Goal: Task Accomplishment & Management: Use online tool/utility

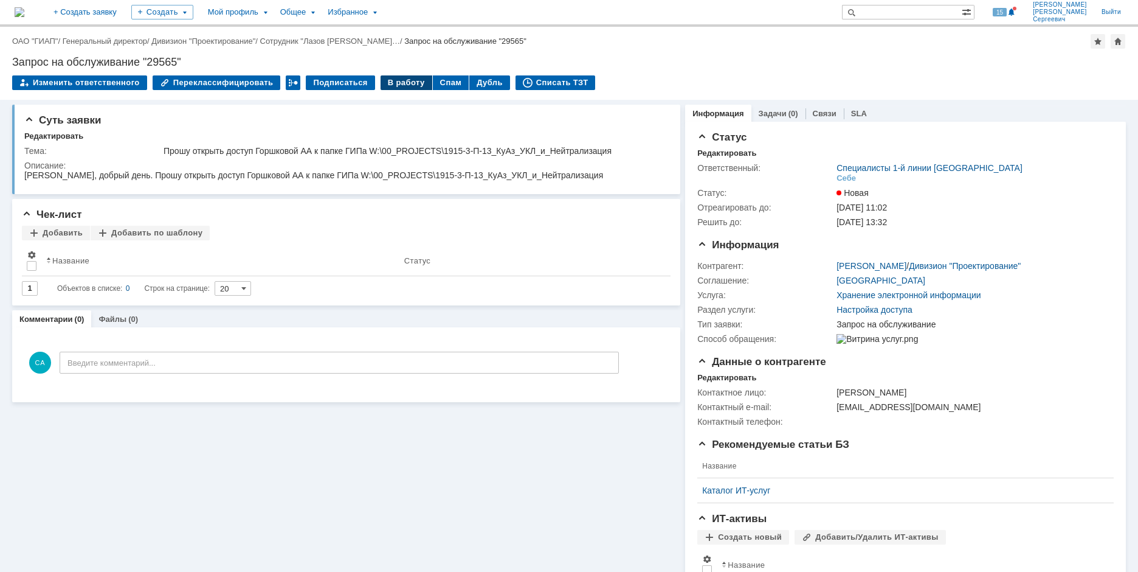
click at [400, 78] on div "В работу" at bounding box center [407, 82] width 52 height 15
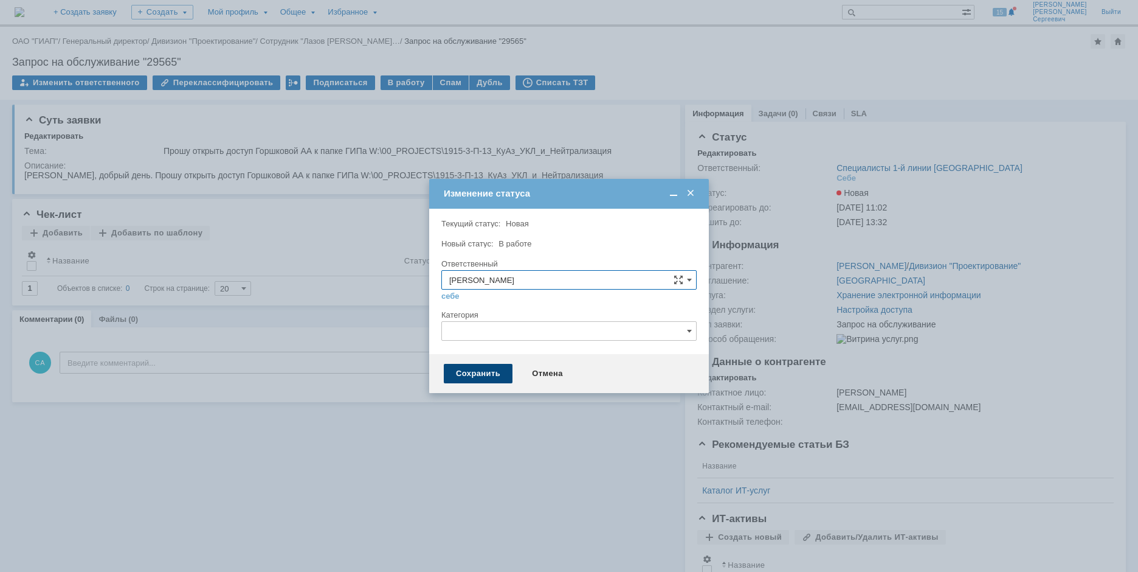
click at [466, 377] on div "Сохранить" at bounding box center [478, 373] width 69 height 19
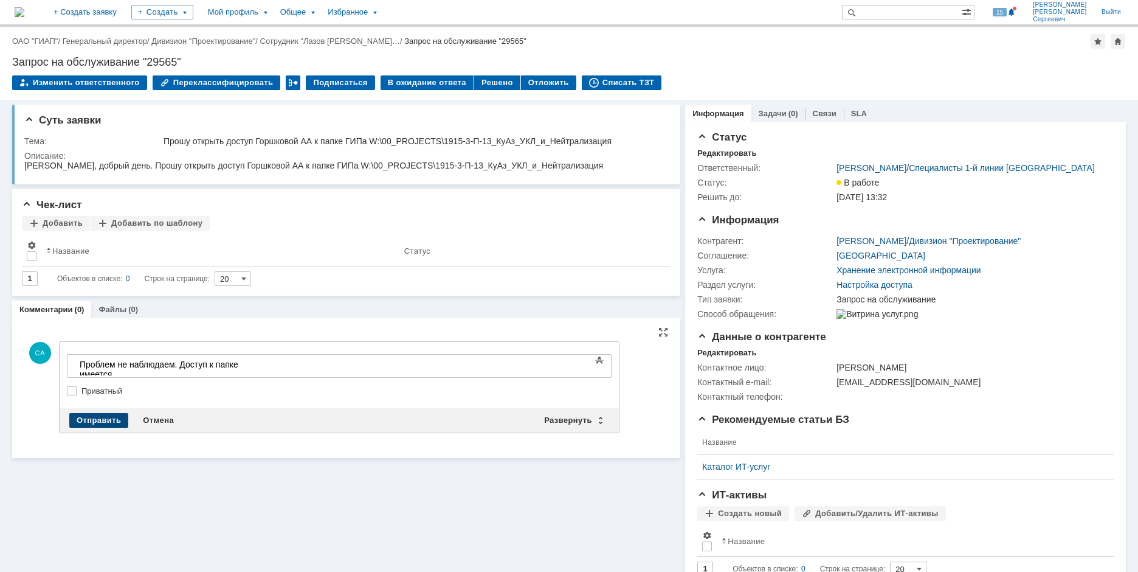
click at [95, 417] on div "Отправить" at bounding box center [98, 420] width 59 height 15
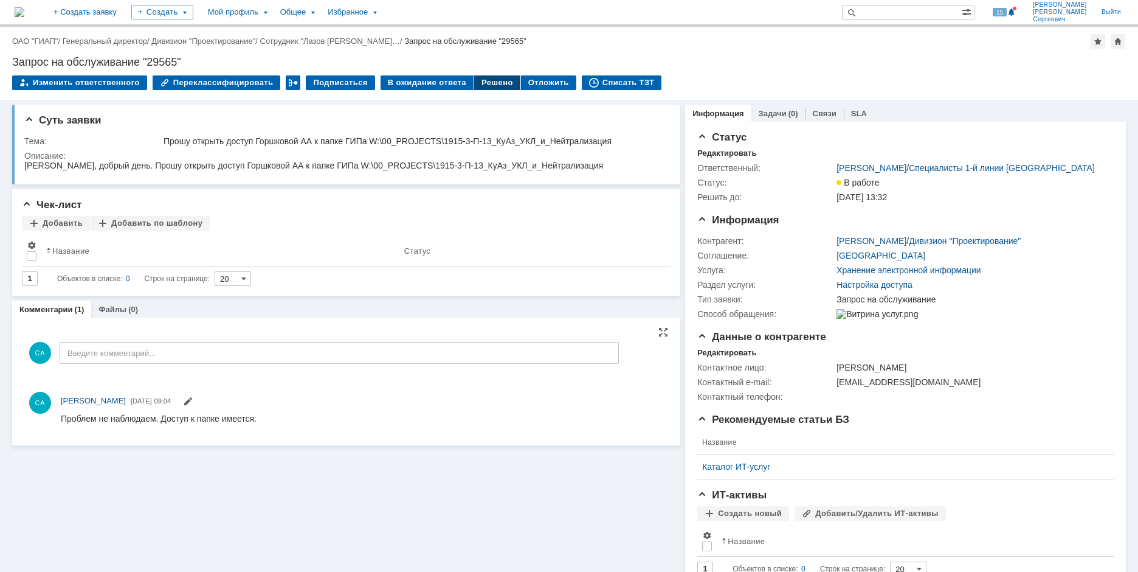
click at [476, 85] on div "Решено" at bounding box center [497, 82] width 46 height 15
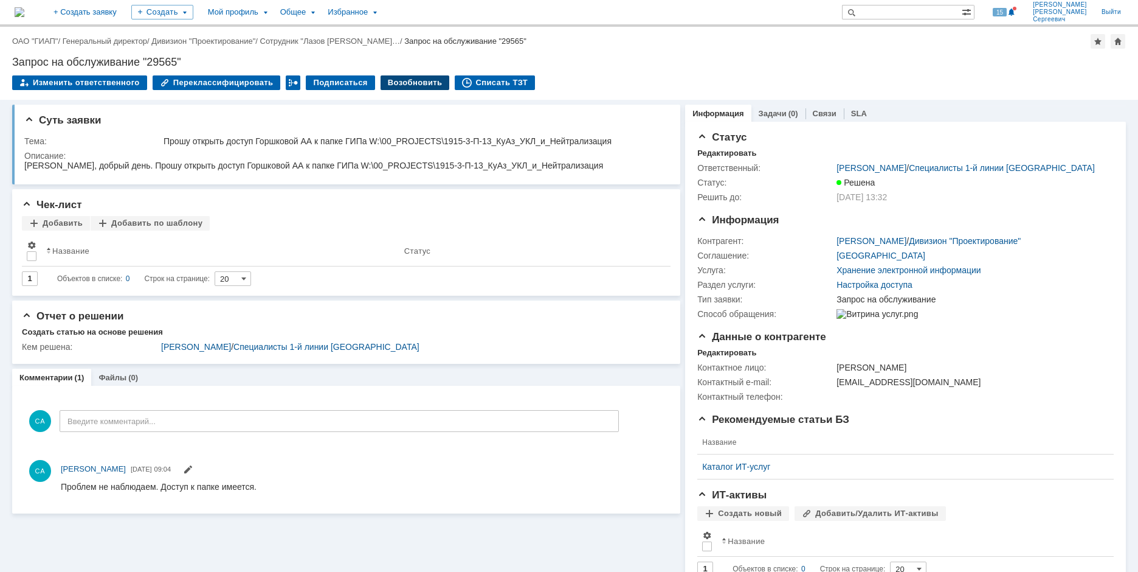
click at [426, 78] on div "Возобновить" at bounding box center [415, 82] width 69 height 15
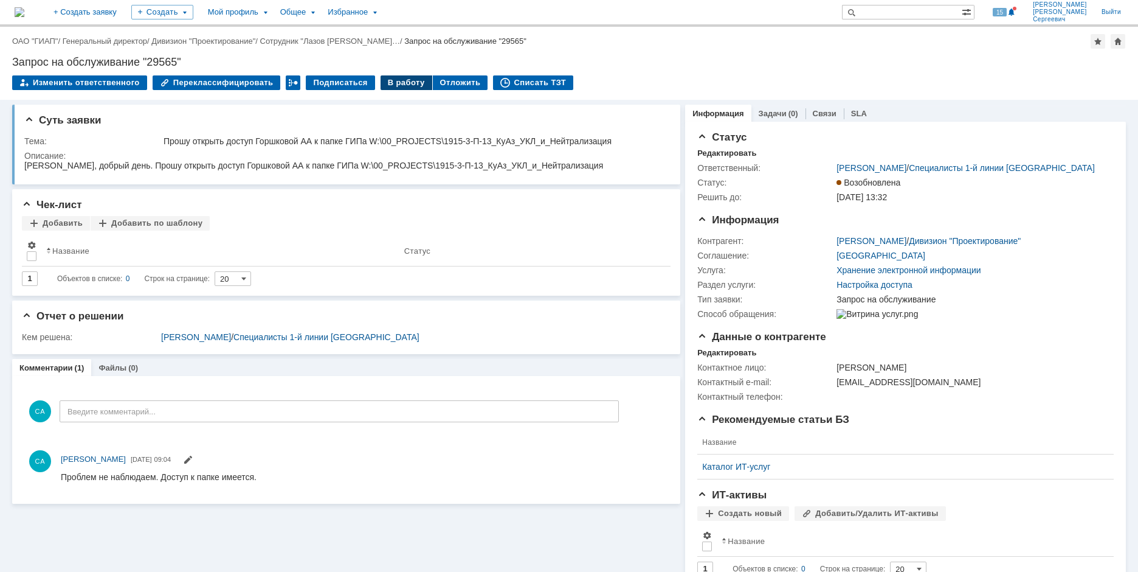
click at [397, 89] on div "В работу" at bounding box center [407, 82] width 52 height 15
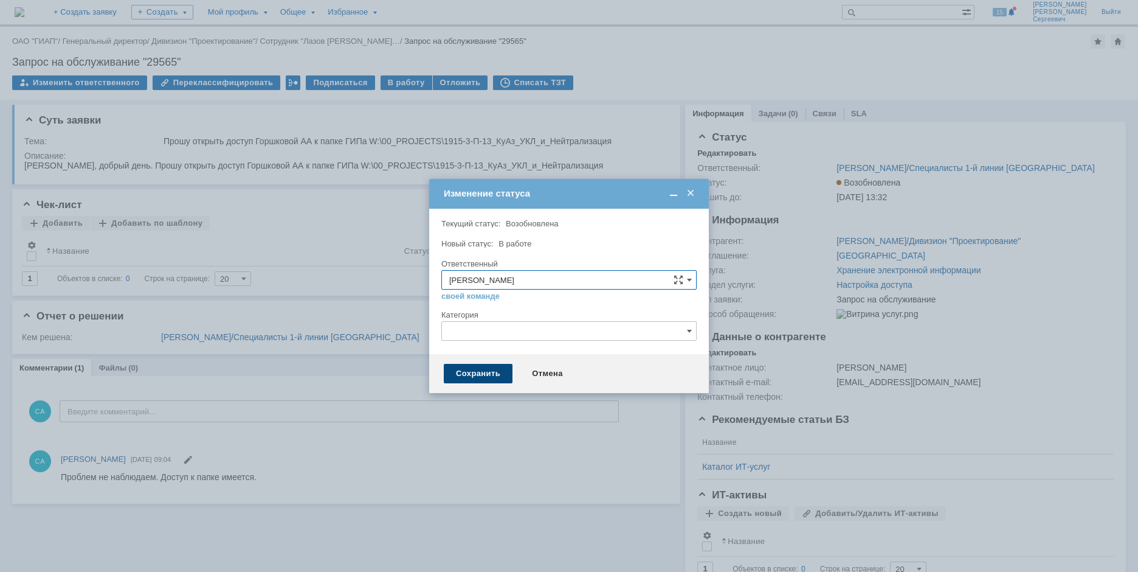
click at [457, 378] on div "Сохранить" at bounding box center [478, 373] width 69 height 19
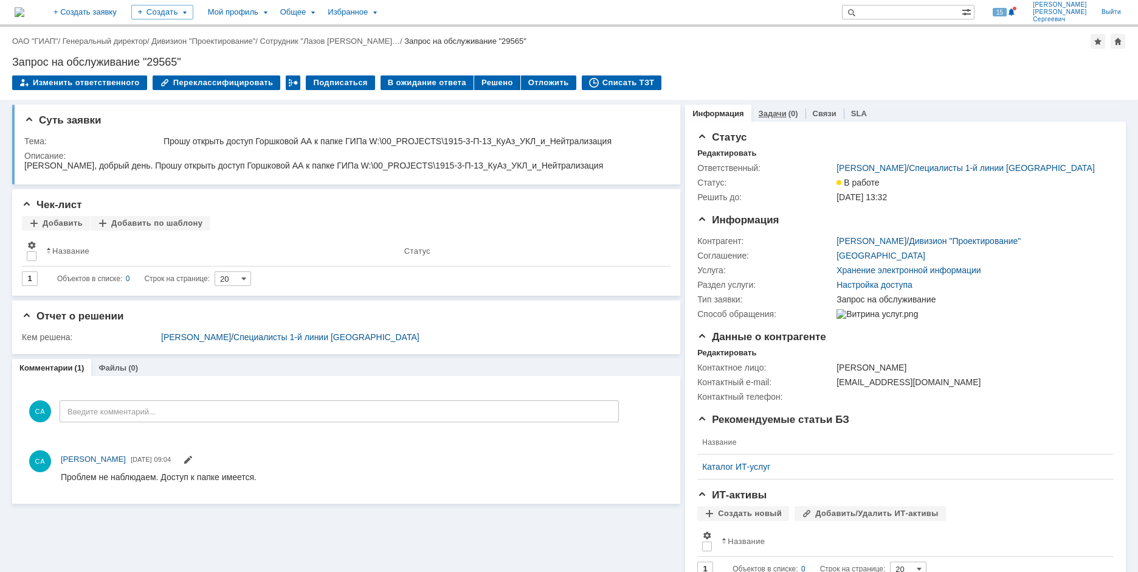
click at [766, 114] on link "Задачи" at bounding box center [773, 113] width 28 height 9
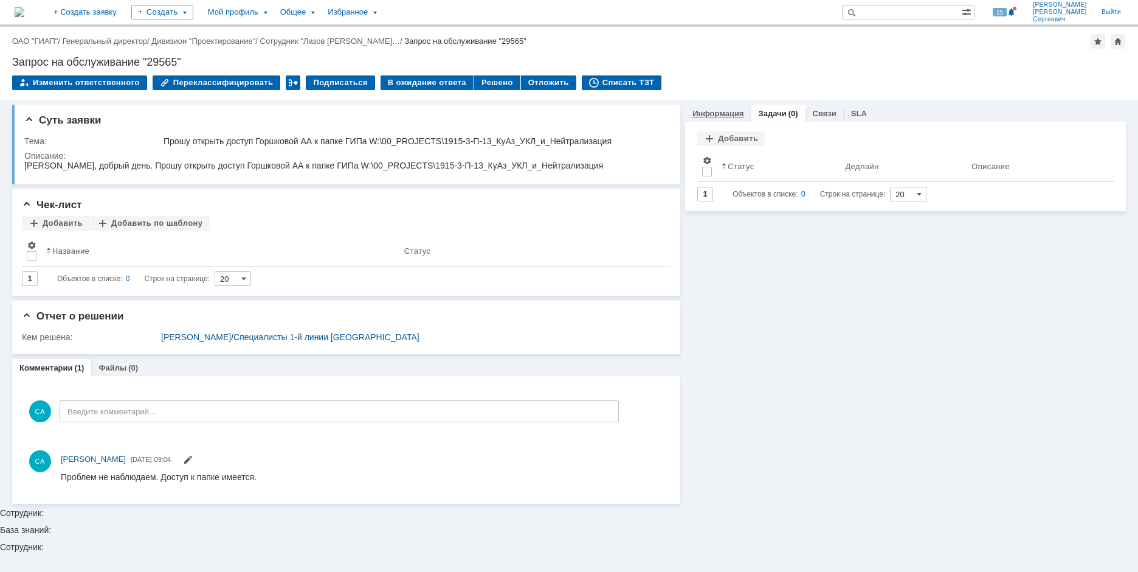
click at [722, 112] on link "Информация" at bounding box center [718, 113] width 51 height 9
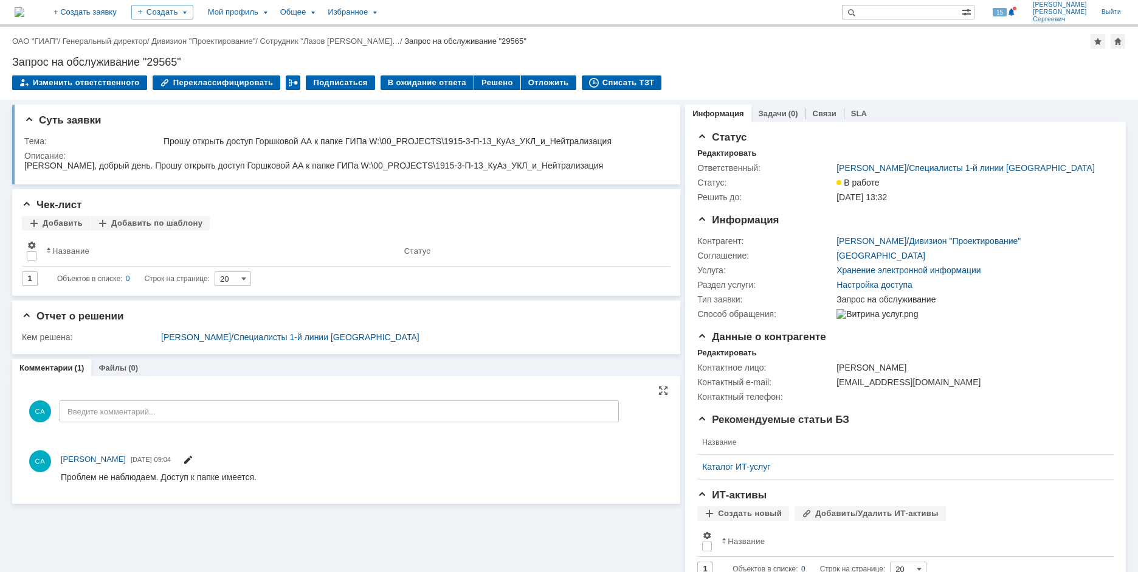
click at [193, 458] on span at bounding box center [188, 461] width 10 height 10
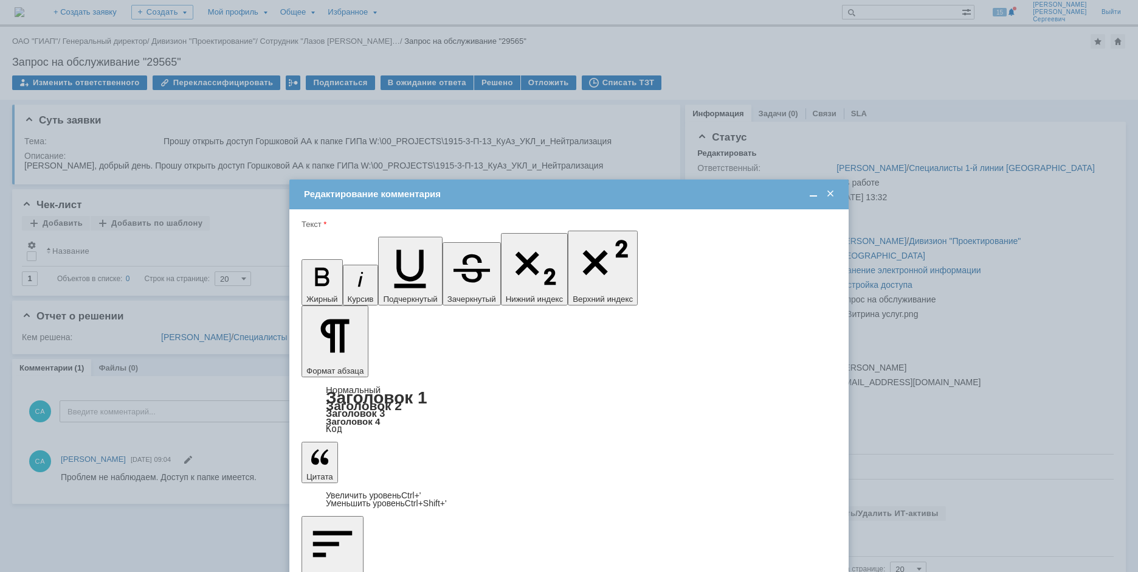
drag, startPoint x: 528, startPoint y: 3494, endPoint x: 154, endPoint y: 3487, distance: 373.4
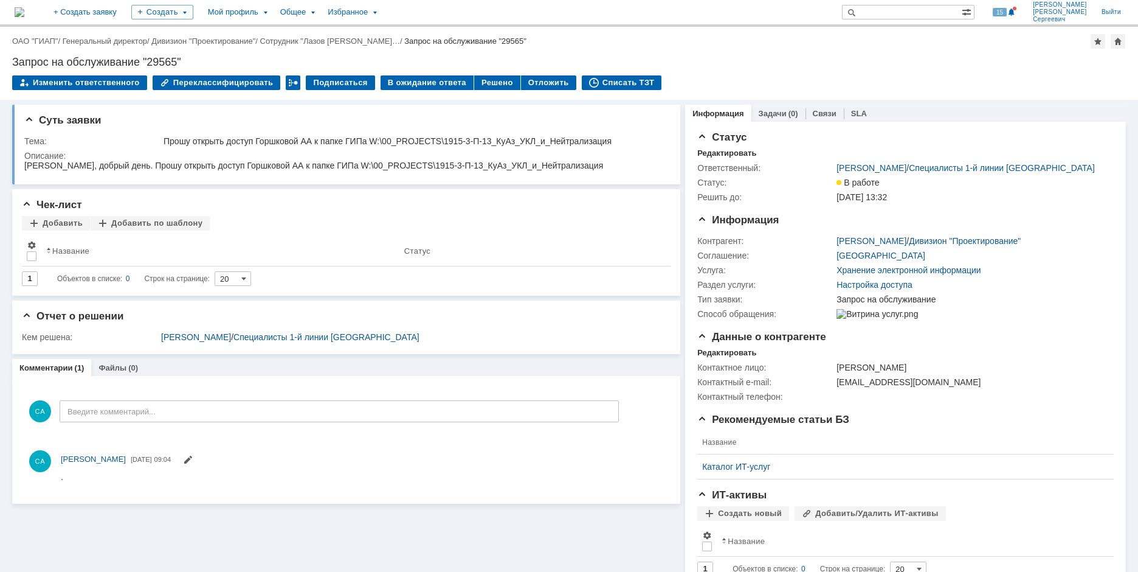
click at [817, 52] on div "Назад | ОАО "ГИАП" / Генеральный директор / Дивизион "Проектирование" / Сотрудн…" at bounding box center [569, 63] width 1138 height 73
click at [476, 83] on div "Решено" at bounding box center [497, 82] width 46 height 15
